Goal: Task Accomplishment & Management: Manage account settings

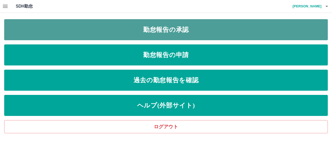
click at [175, 26] on link "勤怠報告の承認" at bounding box center [165, 29] width 323 height 21
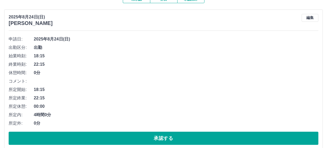
scroll to position [79, 0]
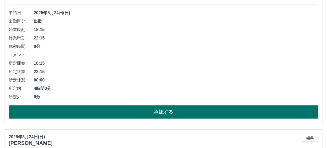
click at [173, 117] on button "承認する" at bounding box center [164, 111] width 310 height 13
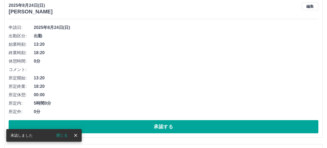
scroll to position [64, 0]
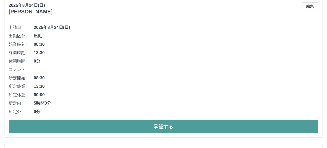
click at [149, 127] on button "承認する" at bounding box center [164, 126] width 310 height 13
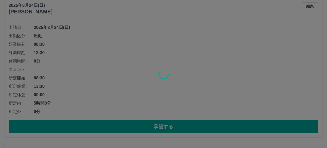
click at [237, 70] on div at bounding box center [163, 74] width 327 height 148
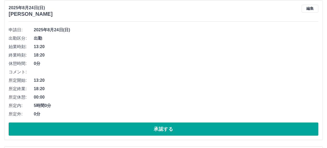
scroll to position [52, 0]
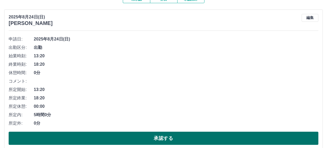
click at [131, 138] on button "承認する" at bounding box center [164, 137] width 310 height 13
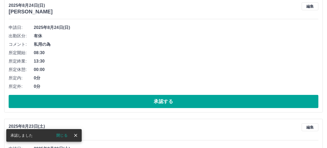
scroll to position [64, 0]
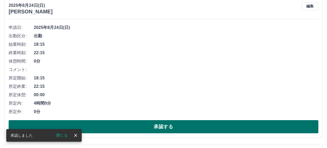
click at [172, 130] on button "承認する" at bounding box center [164, 126] width 310 height 13
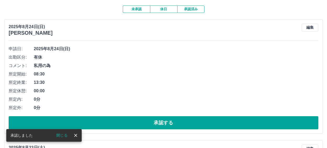
scroll to position [52, 0]
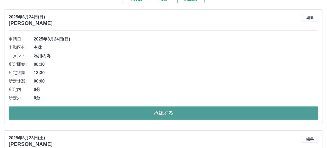
click at [133, 110] on button "承認する" at bounding box center [164, 112] width 310 height 13
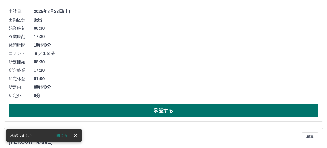
scroll to position [89, 0]
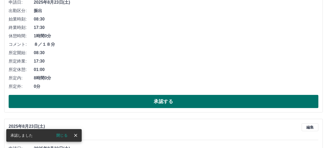
click at [154, 102] on button "承認する" at bounding box center [164, 101] width 310 height 13
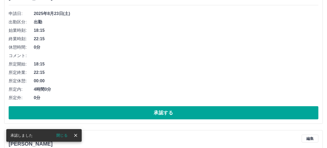
scroll to position [79, 0]
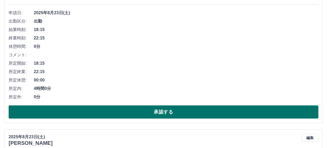
click at [170, 112] on button "承認する" at bounding box center [164, 111] width 310 height 13
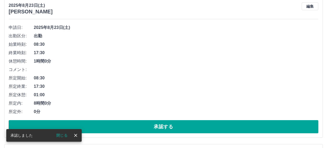
scroll to position [64, 0]
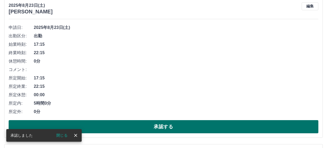
click at [160, 124] on button "承認する" at bounding box center [164, 126] width 310 height 13
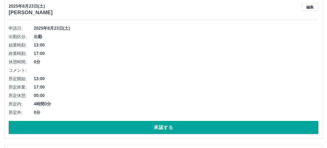
scroll to position [210, 0]
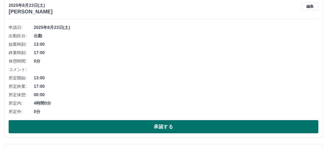
click at [138, 127] on button "承認する" at bounding box center [164, 126] width 310 height 13
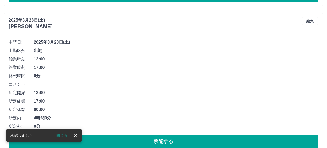
scroll to position [221, 0]
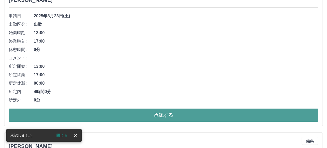
click at [151, 112] on button "承認する" at bounding box center [164, 114] width 310 height 13
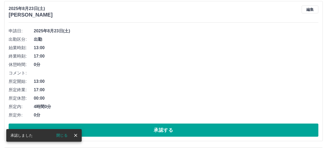
scroll to position [207, 0]
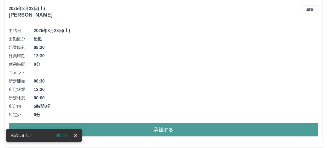
click at [159, 128] on button "承認する" at bounding box center [164, 129] width 310 height 13
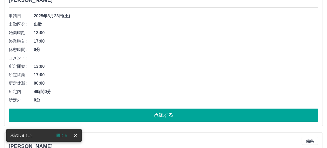
scroll to position [218, 0]
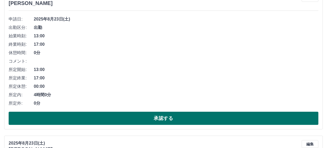
click at [151, 117] on button "承認する" at bounding box center [164, 117] width 310 height 13
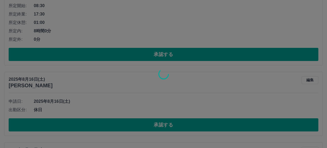
scroll to position [454, 0]
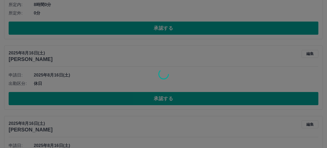
click at [80, 97] on div at bounding box center [163, 74] width 327 height 148
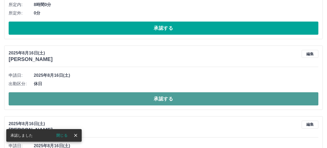
click at [80, 97] on button "承認する" at bounding box center [164, 98] width 310 height 13
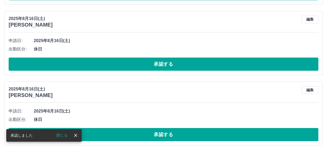
scroll to position [342, 0]
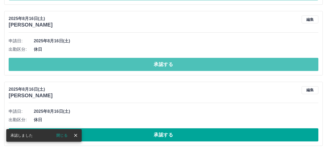
click at [125, 65] on button "承認する" at bounding box center [164, 64] width 310 height 13
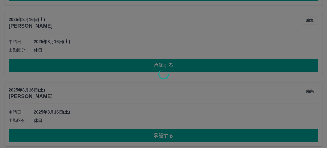
scroll to position [421, 0]
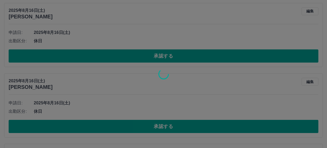
click at [129, 54] on div at bounding box center [163, 74] width 327 height 148
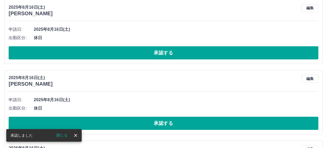
scroll to position [575, 0]
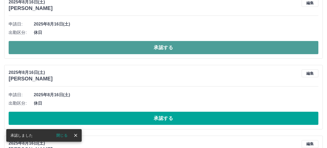
click at [137, 46] on button "承認する" at bounding box center [164, 47] width 310 height 13
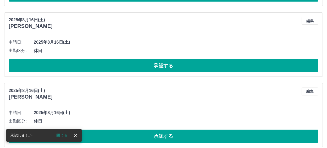
scroll to position [557, 0]
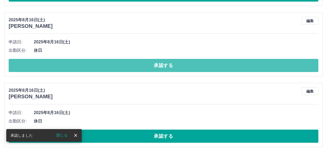
click at [122, 68] on button "承認する" at bounding box center [164, 65] width 310 height 13
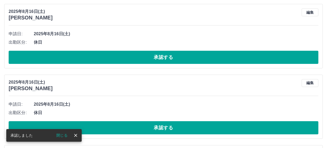
scroll to position [566, 0]
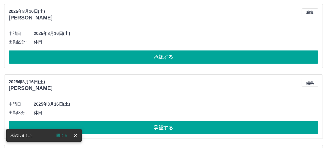
click at [110, 57] on button "承認する" at bounding box center [164, 56] width 310 height 13
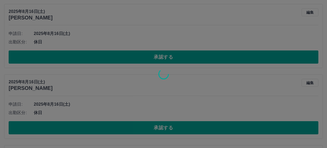
scroll to position [495, 0]
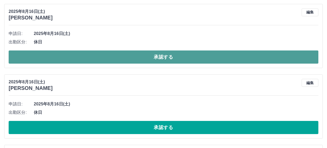
click at [105, 59] on button "承認する" at bounding box center [164, 56] width 310 height 13
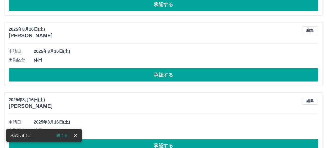
scroll to position [477, 0]
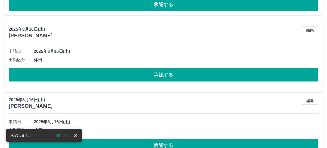
click at [119, 77] on button "承認する" at bounding box center [164, 74] width 310 height 13
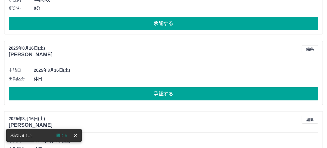
scroll to position [460, 0]
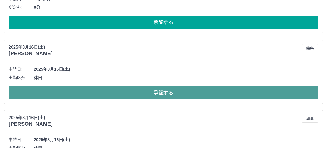
click at [137, 97] on button "承認する" at bounding box center [164, 92] width 310 height 13
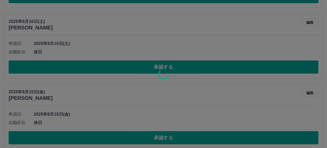
scroll to position [564, 0]
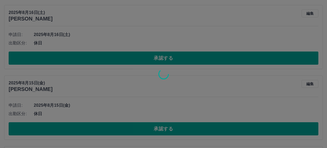
click at [128, 58] on div at bounding box center [163, 74] width 327 height 148
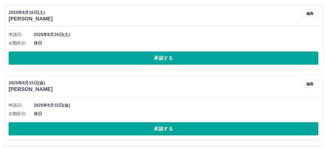
scroll to position [494, 0]
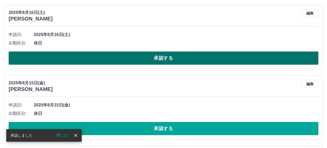
click at [150, 60] on button "承認する" at bounding box center [164, 57] width 310 height 13
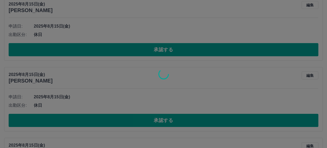
scroll to position [503, 0]
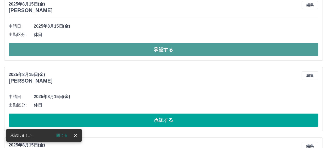
click at [126, 52] on button "承認する" at bounding box center [164, 49] width 310 height 13
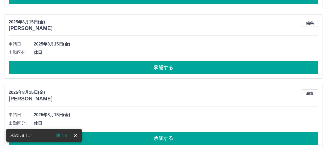
scroll to position [485, 0]
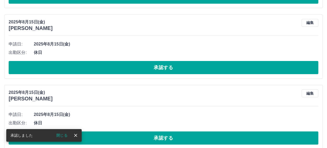
click at [120, 72] on button "承認する" at bounding box center [164, 67] width 310 height 13
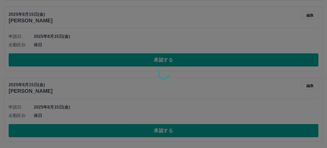
scroll to position [493, 0]
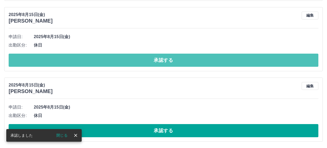
click at [120, 59] on button "承認する" at bounding box center [164, 59] width 310 height 13
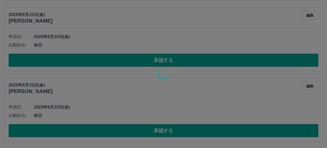
scroll to position [422, 0]
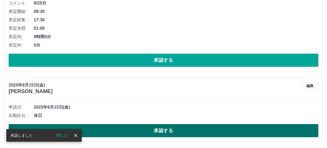
click at [115, 130] on button "承認する" at bounding box center [164, 130] width 310 height 13
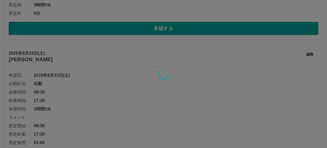
scroll to position [187, 0]
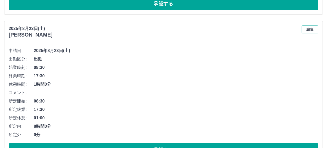
click at [307, 29] on button "編集" at bounding box center [310, 29] width 17 height 8
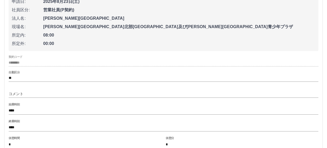
scroll to position [239, 0]
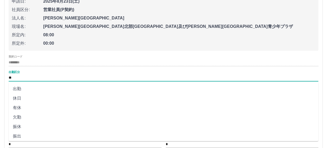
click at [17, 77] on input "**" at bounding box center [164, 77] width 310 height 7
click at [20, 136] on li "振出" at bounding box center [164, 135] width 310 height 9
type input "**"
click at [28, 94] on input "コメント" at bounding box center [164, 94] width 310 height 8
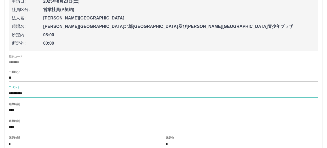
click at [24, 94] on input "**********" at bounding box center [164, 94] width 310 height 8
click at [61, 94] on input "**********" at bounding box center [164, 94] width 310 height 8
click at [69, 94] on input "**********" at bounding box center [164, 94] width 310 height 8
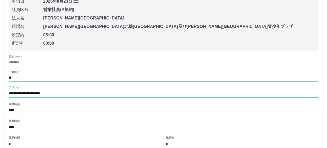
type input "**********"
click at [172, 80] on input "**" at bounding box center [164, 77] width 310 height 7
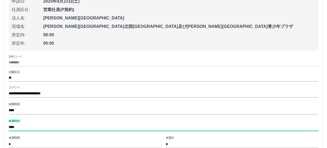
click at [22, 127] on input "****" at bounding box center [164, 127] width 310 height 8
drag, startPoint x: 22, startPoint y: 127, endPoint x: 4, endPoint y: 127, distance: 17.8
click at [4, 127] on div "**********" at bounding box center [163, 78] width 319 height 219
type input "****"
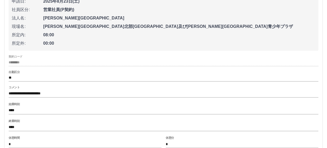
click at [199, 46] on span "00:00" at bounding box center [179, 43] width 272 height 6
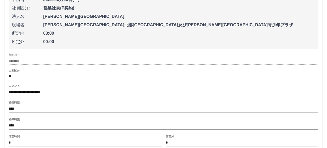
scroll to position [291, 0]
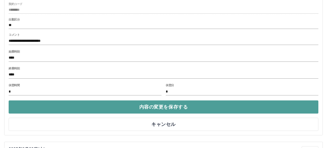
click at [175, 106] on button "内容の変更を保存する" at bounding box center [164, 106] width 310 height 13
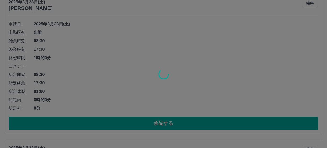
scroll to position [213, 0]
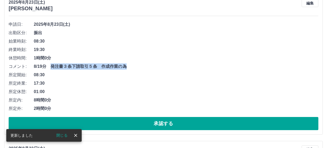
drag, startPoint x: 51, startPoint y: 66, endPoint x: 125, endPoint y: 67, distance: 73.7
click at [125, 67] on span "8/19分　発注書３条下請取引５条　作成作業の為" at bounding box center [176, 66] width 285 height 6
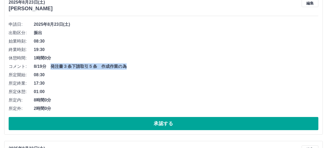
copy span "発注書３条下請取引５条　作成作業の為"
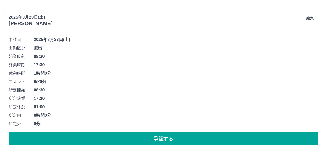
scroll to position [344, 0]
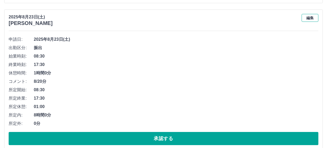
click at [315, 16] on button "編集" at bounding box center [310, 18] width 17 height 8
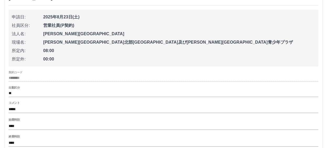
scroll to position [396, 0]
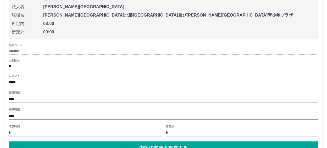
click at [27, 84] on input "*****" at bounding box center [164, 82] width 310 height 8
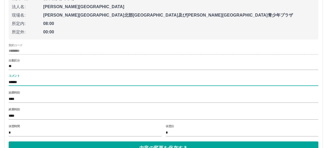
paste input "**********"
drag, startPoint x: 87, startPoint y: 83, endPoint x: 92, endPoint y: 82, distance: 4.7
click at [92, 82] on input "**********" at bounding box center [164, 82] width 310 height 8
type input "**********"
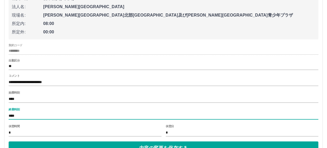
drag, startPoint x: 32, startPoint y: 119, endPoint x: 3, endPoint y: 118, distance: 28.8
type input "****"
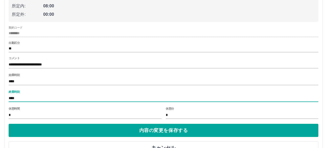
scroll to position [431, 0]
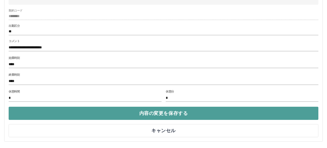
click at [163, 111] on button "内容の変更を保存する" at bounding box center [164, 112] width 310 height 13
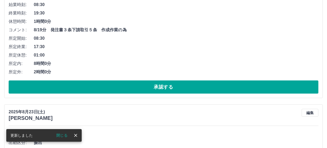
scroll to position [221, 0]
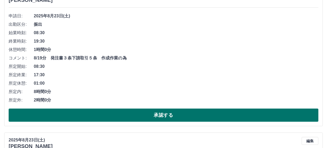
click at [157, 114] on button "承認する" at bounding box center [164, 114] width 310 height 13
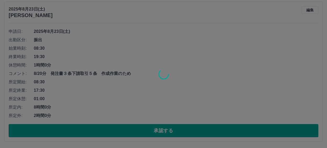
scroll to position [206, 0]
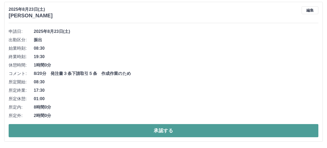
click at [132, 130] on button "承認する" at bounding box center [164, 130] width 310 height 13
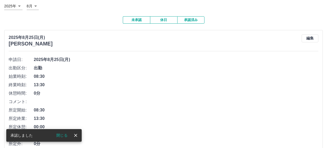
scroll to position [0, 0]
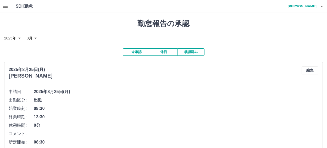
click at [192, 52] on button "承認済み" at bounding box center [190, 51] width 27 height 7
click at [6, 8] on icon "button" at bounding box center [5, 6] width 6 height 6
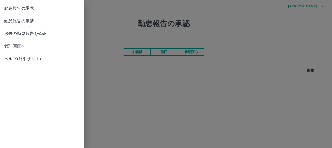
click at [10, 47] on span "管理画面へ" at bounding box center [41, 46] width 75 height 6
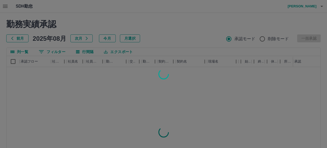
scroll to position [74, 0]
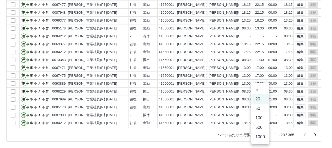
click at [263, 134] on body "SDH勤怠 [PERSON_NAME] 勤務実績承認 前月 [DATE] 次月 今月 月選択 承認モード 削除モード 一括承認 列一覧 0 フィルター 行間隔…" at bounding box center [166, 36] width 332 height 221
click at [258, 126] on li "500" at bounding box center [260, 126] width 18 height 9
type input "***"
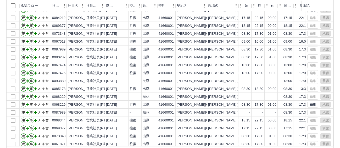
scroll to position [53, 0]
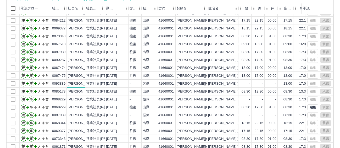
click at [84, 84] on div "[PERSON_NAME]" at bounding box center [82, 83] width 29 height 5
click at [322, 84] on div "編集 承認" at bounding box center [320, 83] width 24 height 6
click at [308, 84] on div "編集 承認" at bounding box center [320, 83] width 24 height 6
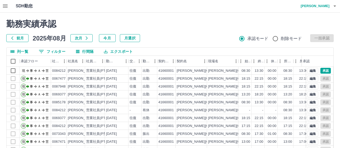
scroll to position [0, 0]
click at [99, 5] on div "SDH勤怠 [PERSON_NAME]" at bounding box center [170, 6] width 340 height 13
click at [5, 7] on icon "button" at bounding box center [5, 6] width 5 height 3
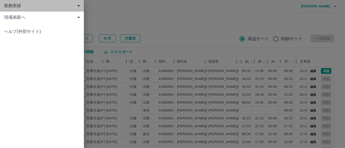
click at [15, 6] on span "勤務実績" at bounding box center [43, 6] width 78 height 6
click at [14, 6] on span "勤務実績" at bounding box center [43, 6] width 78 height 6
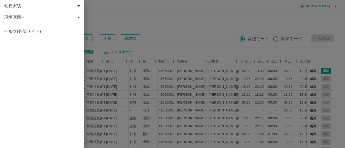
click at [13, 6] on span "勤務実績" at bounding box center [43, 6] width 78 height 6
click at [11, 40] on span "現場画面へ" at bounding box center [43, 40] width 78 height 6
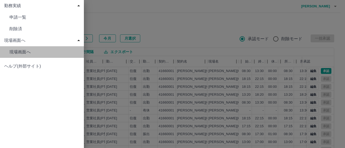
click at [26, 20] on span "現場画面へ" at bounding box center [44, 17] width 70 height 6
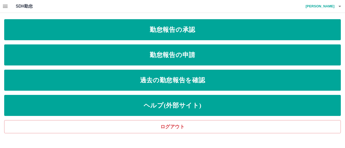
click at [195, 4] on div "SDH勤怠 [PERSON_NAME]" at bounding box center [172, 6] width 345 height 13
click at [8, 6] on icon "button" at bounding box center [5, 6] width 6 height 6
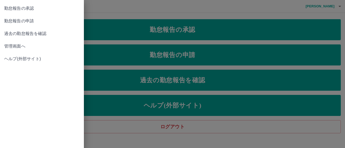
click at [20, 47] on span "管理画面へ" at bounding box center [41, 46] width 75 height 6
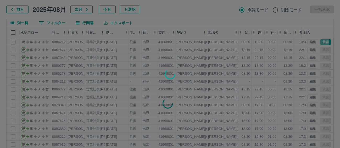
scroll to position [74, 0]
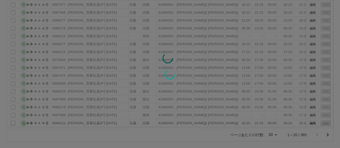
click at [276, 134] on div at bounding box center [170, 74] width 340 height 148
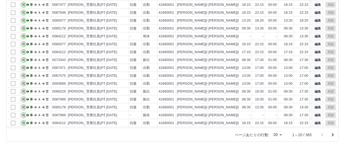
click at [276, 135] on body "SDH勤怠 [PERSON_NAME] 勤務実績承認 前月 [DATE] 次月 今月 月選択 承認モード 削除モード 一括承認 列一覧 0 フィルター 行間隔…" at bounding box center [172, 36] width 345 height 221
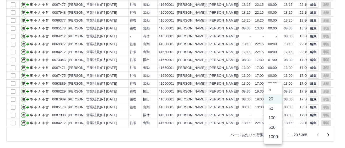
click at [275, 120] on li "100" at bounding box center [273, 117] width 18 height 9
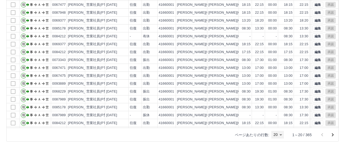
type input "***"
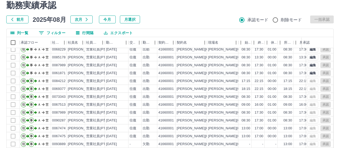
scroll to position [0, 0]
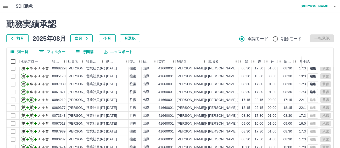
click at [170, 7] on div "SDH勤怠 [PERSON_NAME]" at bounding box center [170, 6] width 340 height 13
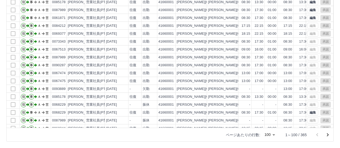
scroll to position [288, 0]
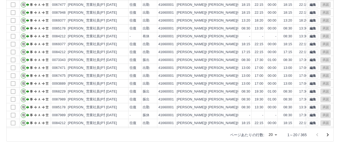
scroll to position [27, 0]
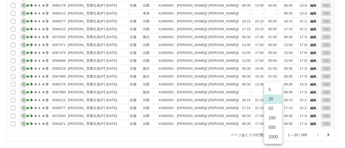
click at [276, 134] on body "SDH勤怠 岡本　裕子 勤務実績承認 前月 2025年08月 次月 今月 月選択 承認モード 削除モード 一括承認 列一覧 0 フィルター 行間隔 エクスポー…" at bounding box center [172, 36] width 345 height 221
click at [270, 106] on li "50" at bounding box center [273, 108] width 18 height 9
type input "**"
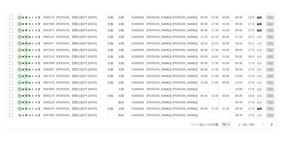
scroll to position [263, 0]
